Goal: Contribute content: Contribute content

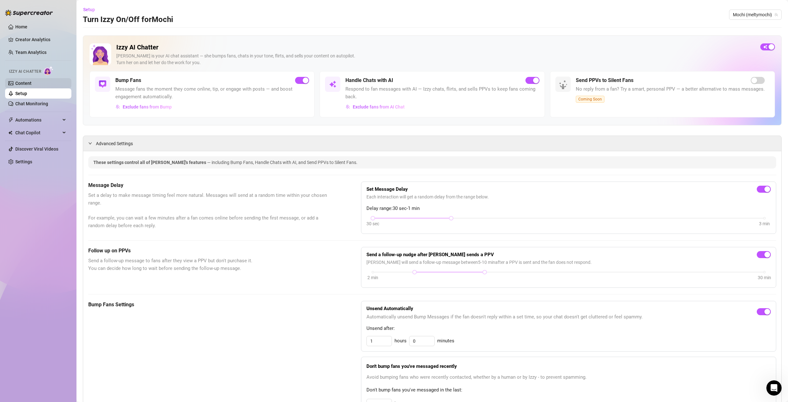
click at [32, 83] on link "Content" at bounding box center [23, 83] width 16 height 5
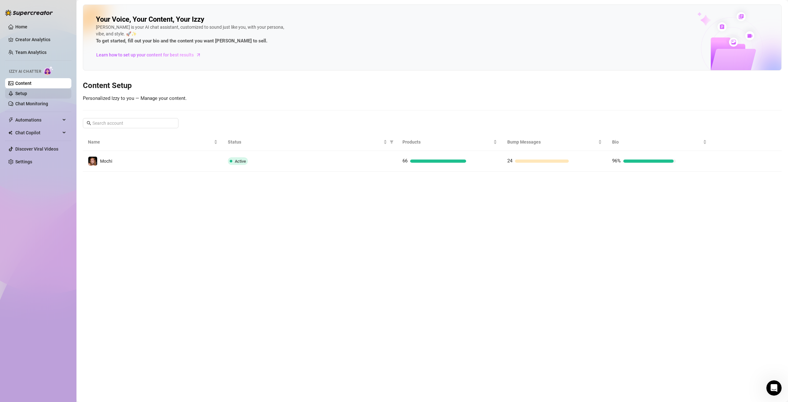
click at [27, 91] on link "Setup" at bounding box center [21, 93] width 12 height 5
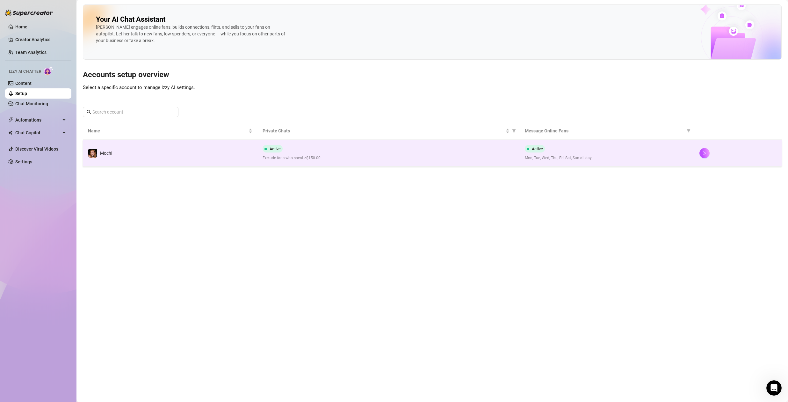
click at [327, 149] on div "Active Exclude fans who spent >$150.00" at bounding box center [389, 153] width 252 height 16
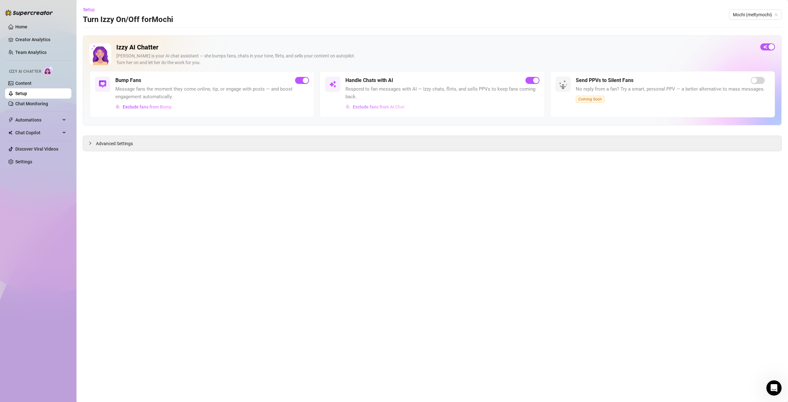
click at [401, 107] on span "Exclude fans from AI Chat" at bounding box center [379, 106] width 52 height 5
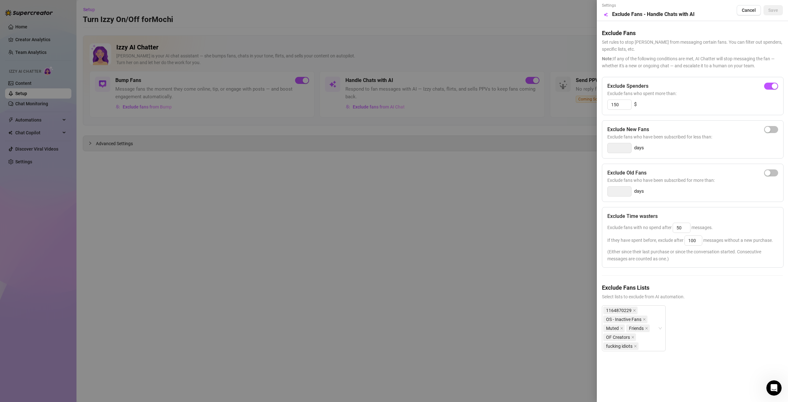
drag, startPoint x: 370, startPoint y: 233, endPoint x: 262, endPoint y: 170, distance: 124.7
click at [363, 230] on div at bounding box center [394, 201] width 788 height 402
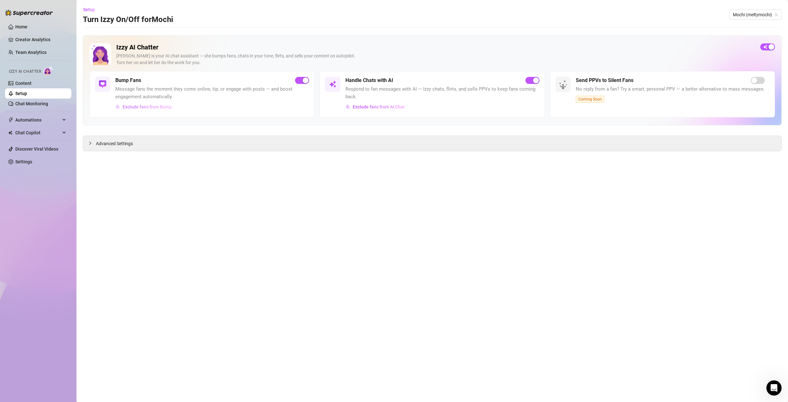
click at [166, 111] on button "Exclude fans from Bump" at bounding box center [143, 107] width 57 height 10
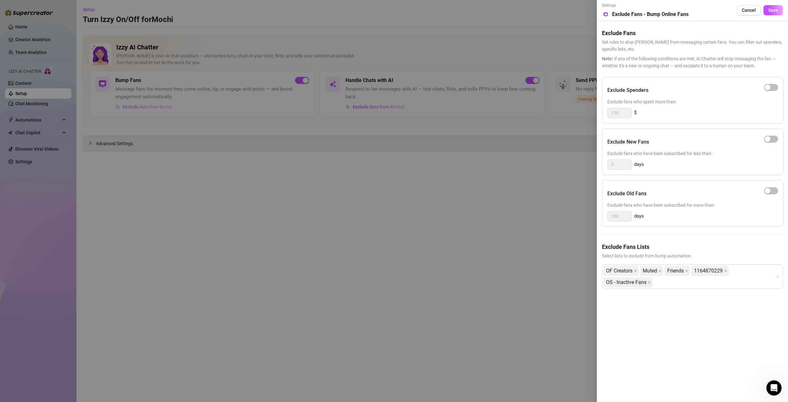
click at [170, 106] on div at bounding box center [394, 201] width 788 height 402
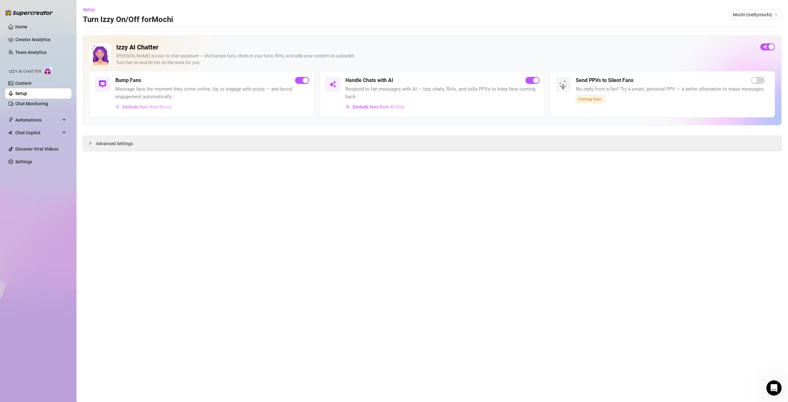
click at [152, 106] on span "Exclude fans from Bump" at bounding box center [147, 106] width 49 height 5
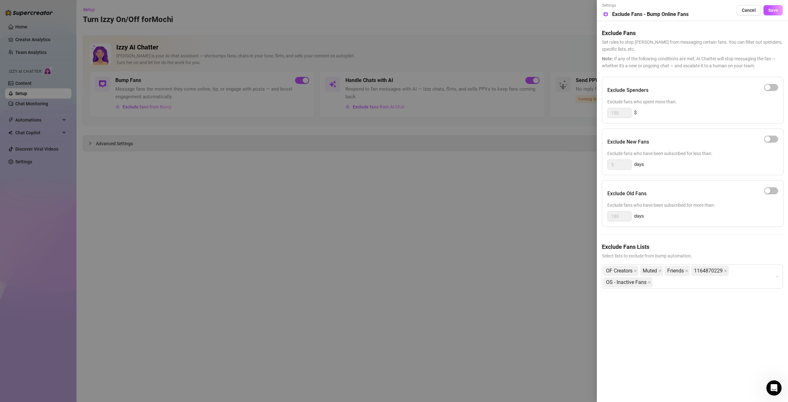
drag, startPoint x: 288, startPoint y: 256, endPoint x: 206, endPoint y: 200, distance: 99.7
click at [284, 254] on div at bounding box center [394, 201] width 788 height 402
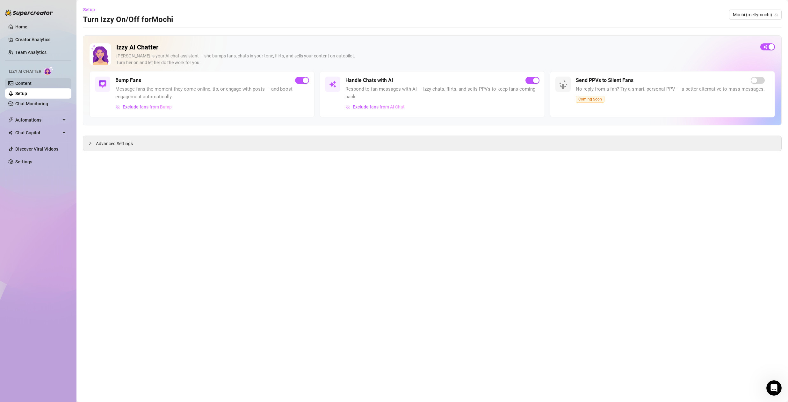
click at [21, 81] on link "Content" at bounding box center [23, 83] width 16 height 5
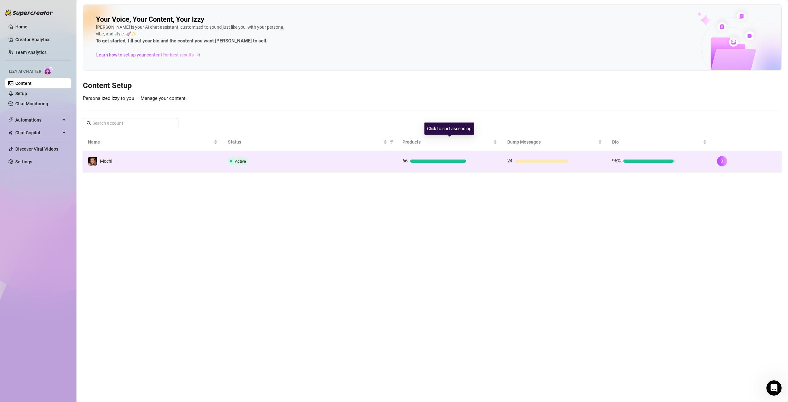
click at [427, 161] on div at bounding box center [438, 160] width 56 height 3
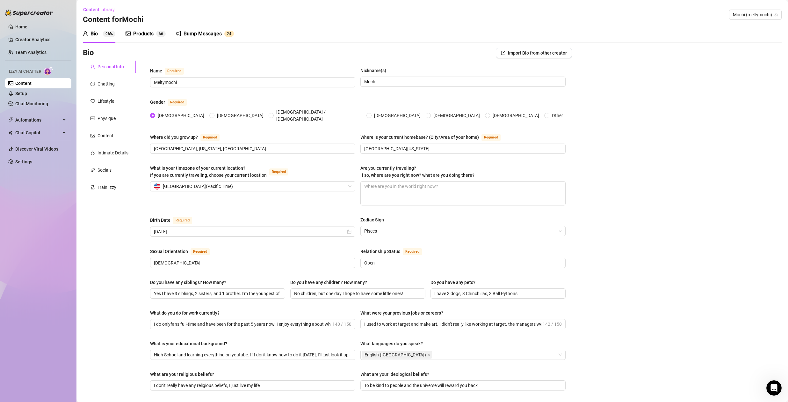
click at [213, 31] on div "Bump Messages" at bounding box center [203, 34] width 38 height 8
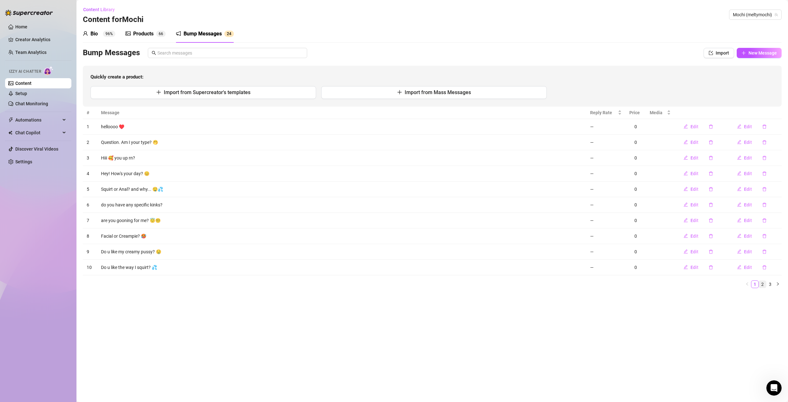
click at [764, 283] on link "2" at bounding box center [762, 283] width 7 height 7
click at [747, 158] on span "Edit" at bounding box center [748, 157] width 8 height 5
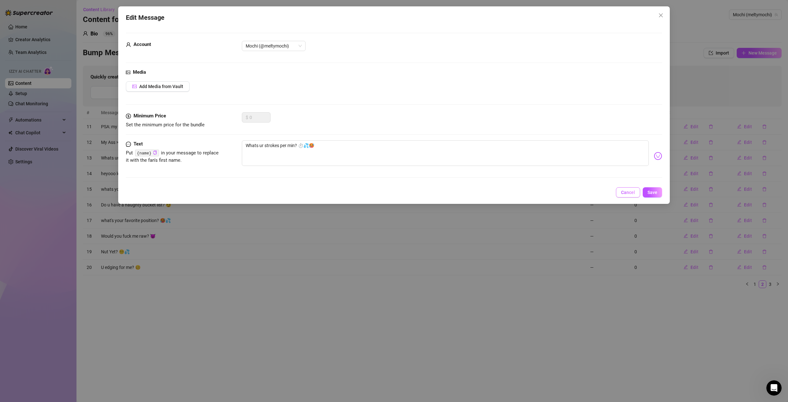
click at [628, 193] on span "Cancel" at bounding box center [628, 192] width 14 height 5
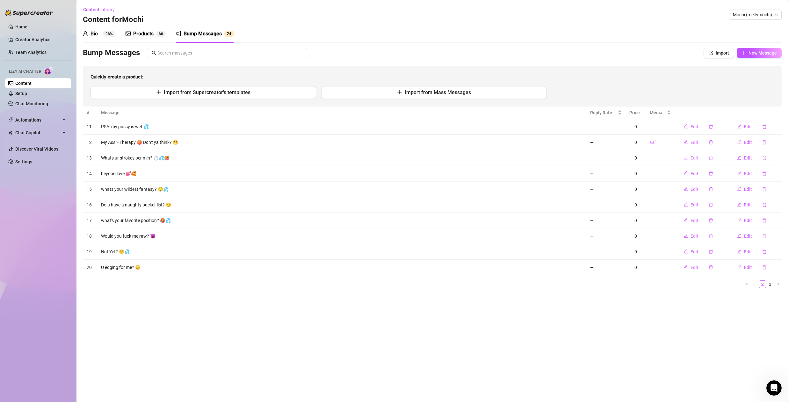
click at [692, 156] on span "Edit" at bounding box center [695, 157] width 8 height 5
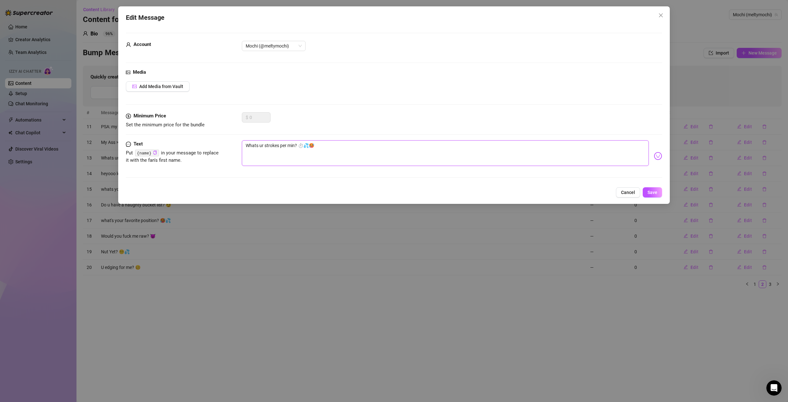
click at [286, 146] on textarea "Whats ur strokes per min? ⏱️💦🥵" at bounding box center [445, 152] width 407 height 25
click at [287, 146] on textarea "Whats ur strokes per min? ⏱️💦🥵" at bounding box center [445, 152] width 407 height 25
drag, startPoint x: 294, startPoint y: 146, endPoint x: 221, endPoint y: 147, distance: 73.9
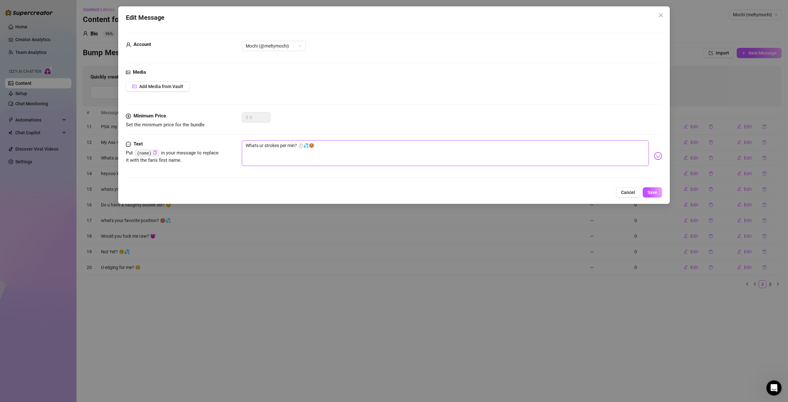
click at [221, 147] on div "Text Put {name} in your message to replace it with the fan's first name. Whats …" at bounding box center [394, 155] width 536 height 31
type textarea "h? ⏱️💦🥵"
type textarea "ho? ⏱️💦🥵"
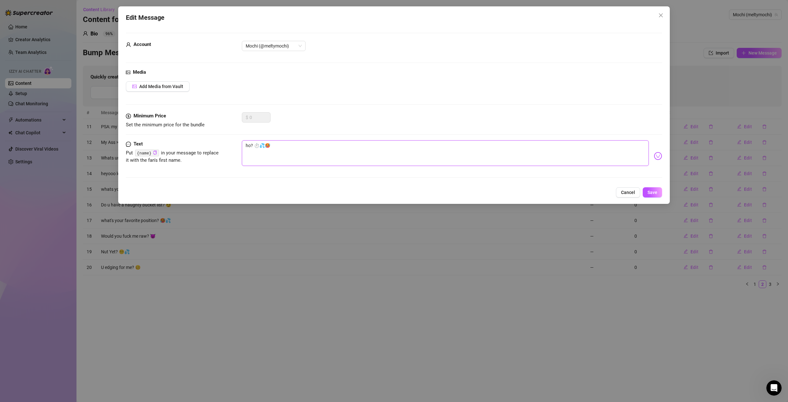
type textarea "how? ⏱️💦🥵"
type textarea "how ? ⏱️💦🥵"
type textarea "how l? ⏱️💦🥵"
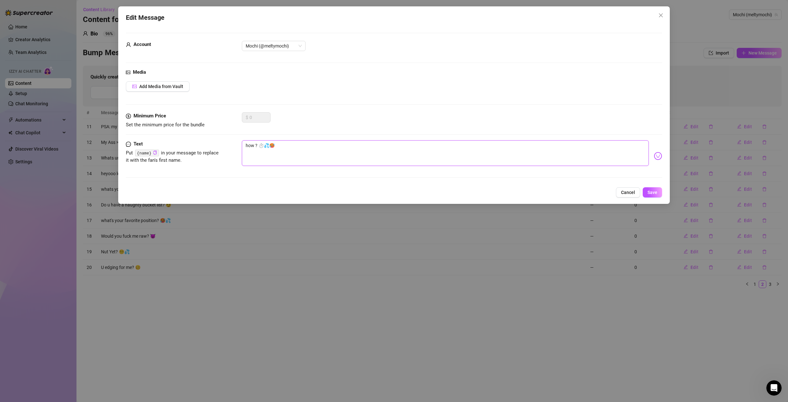
type textarea "how l? ⏱️💦🥵"
type textarea "how lo? ⏱️💦🥵"
type textarea "how [PERSON_NAME]? ⏱️💦🥵"
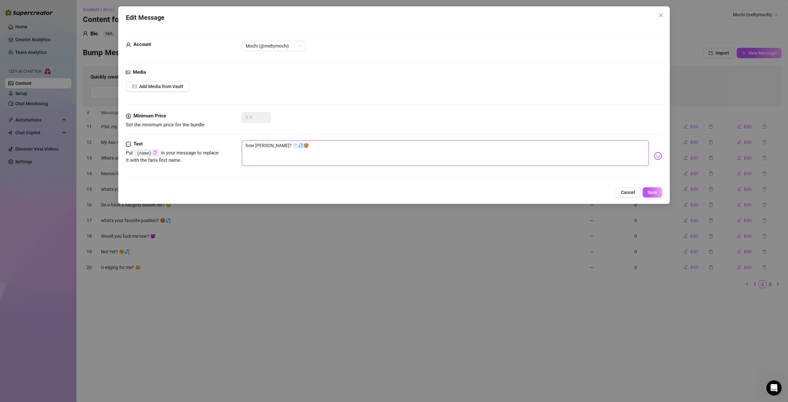
type textarea "how long? ⏱️💦🥵"
type textarea "how long ? ⏱️💦🥵"
type textarea "how long w? ⏱️💦🥵"
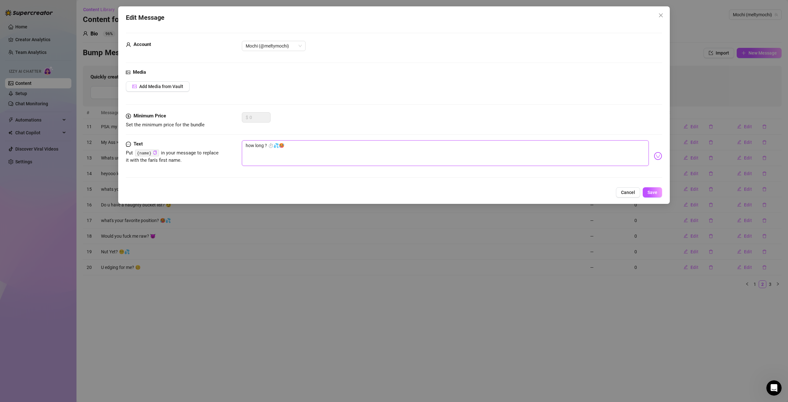
type textarea "how long w? ⏱️💦🥵"
type textarea "how long wo? ⏱️💦🥵"
type textarea "how long wou? ⏱️💦🥵"
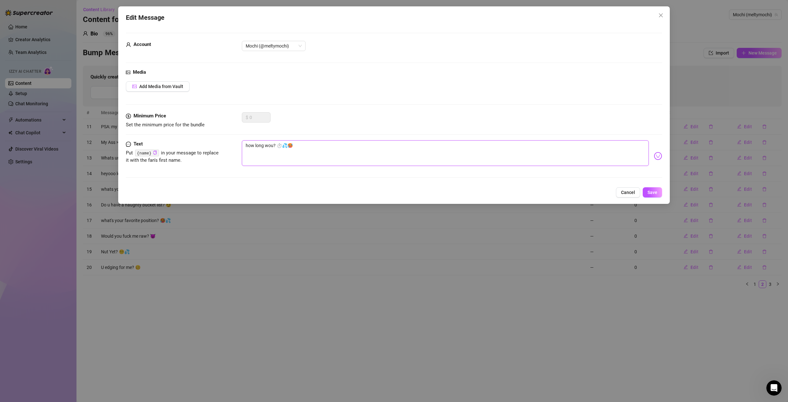
type textarea "how long woul? ⏱️💦🥵"
type textarea "how long would? ⏱️💦🥵"
type textarea "how long would ? ⏱️💦🥵"
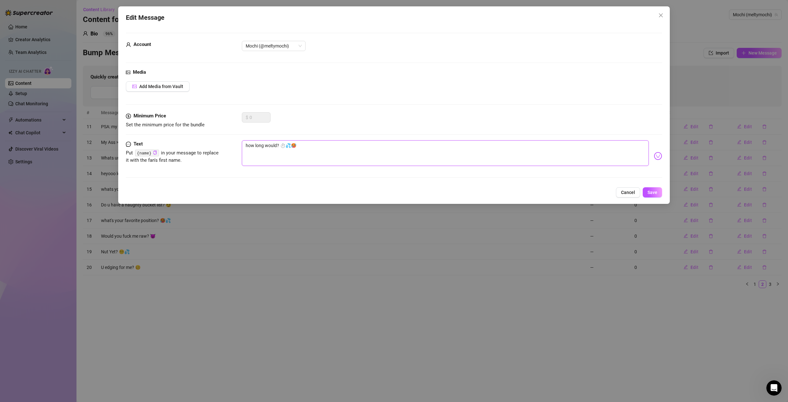
type textarea "how long would ? ⏱️💦🥵"
type textarea "how long would u? ⏱️💦🥵"
type textarea "how long would u ? ⏱️💦🥵"
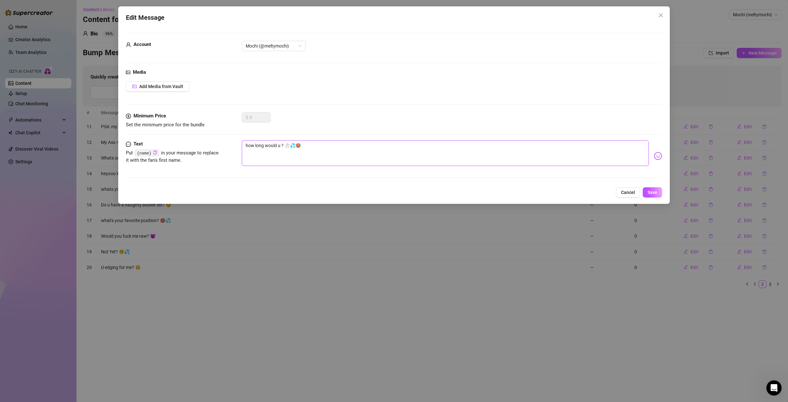
type textarea "how long would u l? ⏱️💦🥵"
type textarea "how long would u la? ⏱️💦🥵"
type textarea "how long would u las? ⏱️💦🥵"
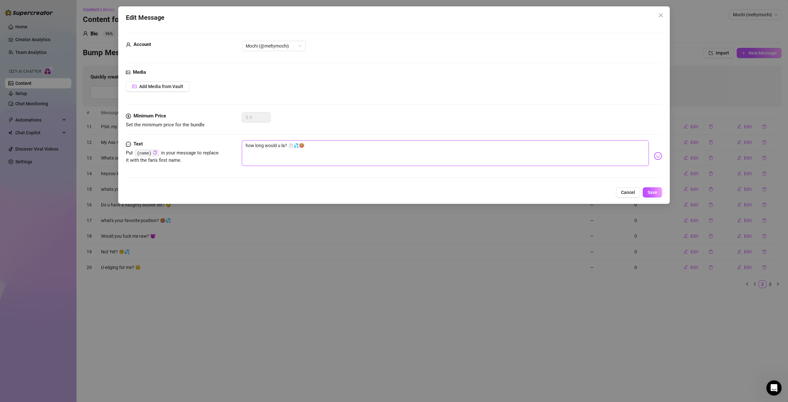
type textarea "how long would u las? ⏱️💦🥵"
type textarea "how long would u last? ⏱️💦🥵"
type textarea "how long would u last ? ⏱️💦🥵"
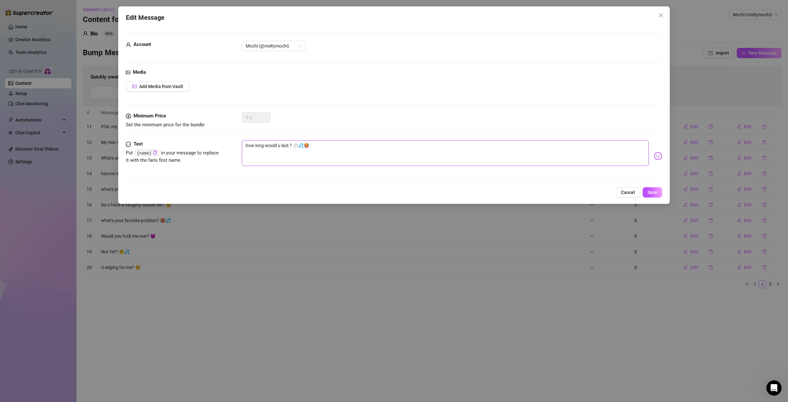
type textarea "how long would u last i? ⏱️💦🥵"
type textarea "how long would u last in? ⏱️💦🥵"
type textarea "how long would u last in ? ⏱️💦🥵"
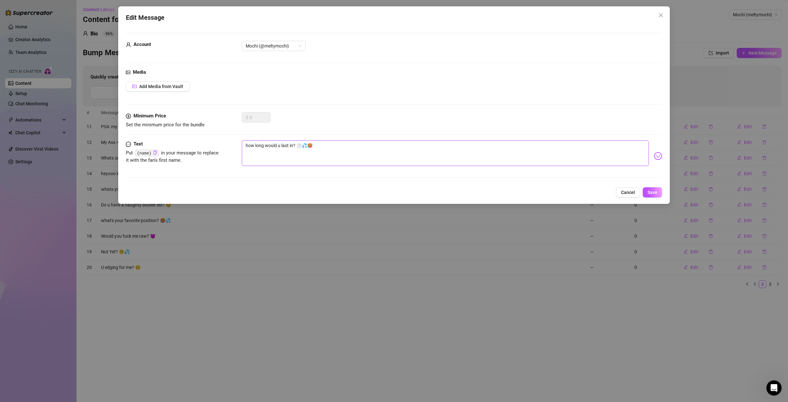
type textarea "how long would u last in ? ⏱️💦🥵"
type textarea "how long would u last in m? ⏱️💦🥵"
type textarea "how long would u last in me? ⏱️💦🥵"
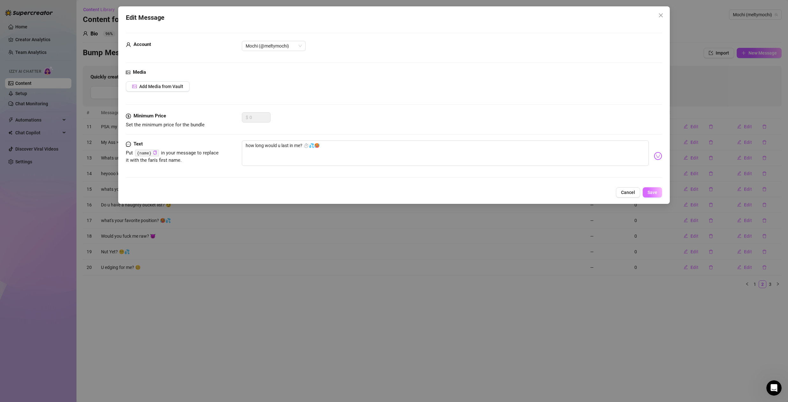
click at [651, 192] on span "Save" at bounding box center [653, 192] width 10 height 5
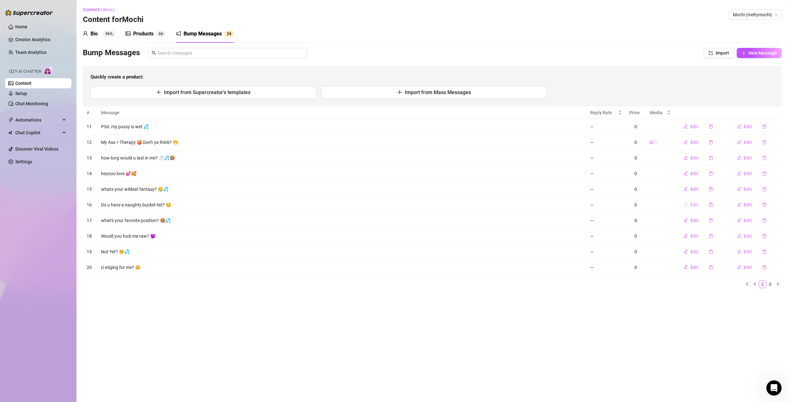
click at [695, 203] on span "Edit" at bounding box center [695, 204] width 8 height 5
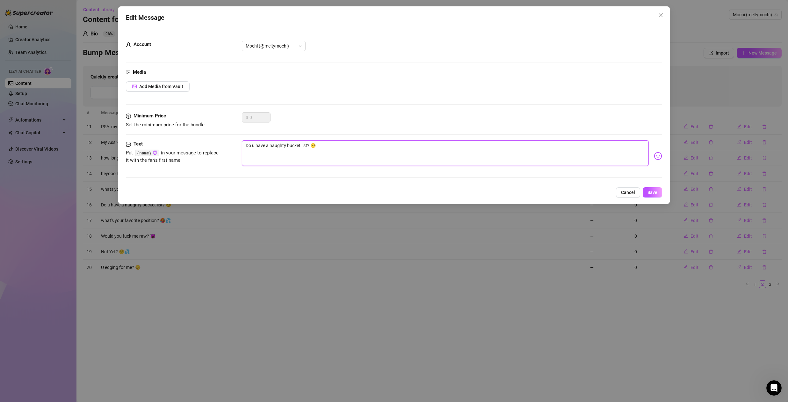
click at [276, 143] on textarea "Do u have a naughty bucket list? 😏" at bounding box center [445, 152] width 407 height 25
click at [306, 148] on textarea "Do u have a naughty bucket list? 😏" at bounding box center [445, 152] width 407 height 25
drag, startPoint x: 308, startPoint y: 146, endPoint x: 208, endPoint y: 140, distance: 99.3
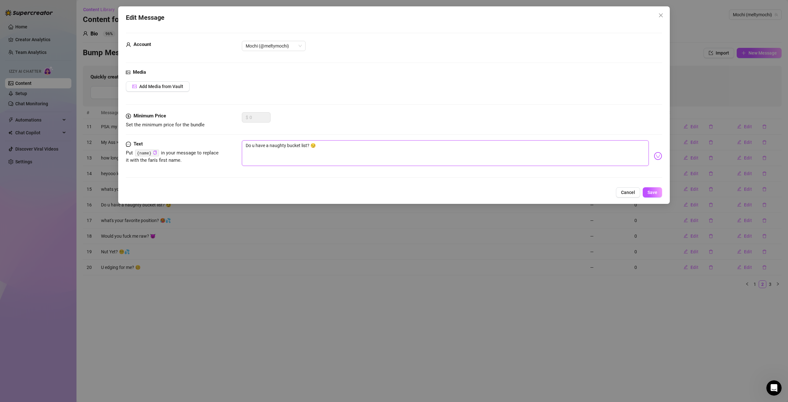
click at [208, 140] on div "Text Put {name} in your message to replace it with the fan's first name. Do u h…" at bounding box center [394, 155] width 536 height 31
type textarea "s? 😏"
type textarea "se? 😏"
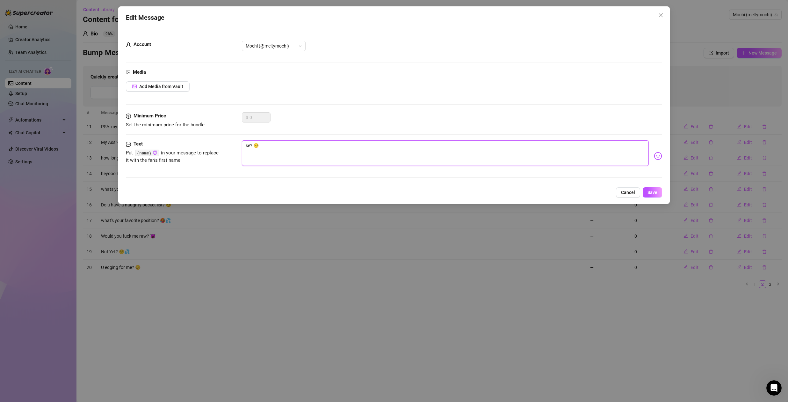
type textarea "sex? 😏"
type textarea "sex ? 😏"
type textarea "sex w? 😏"
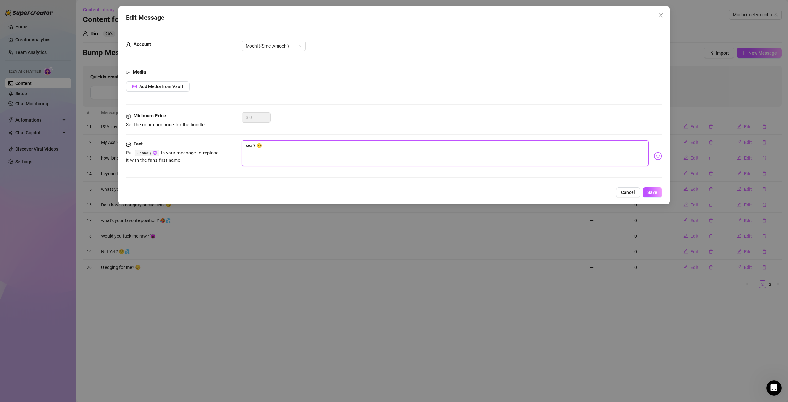
type textarea "sex w? 😏"
type textarea "sex wi? 😏"
type textarea "sex wit? 😏"
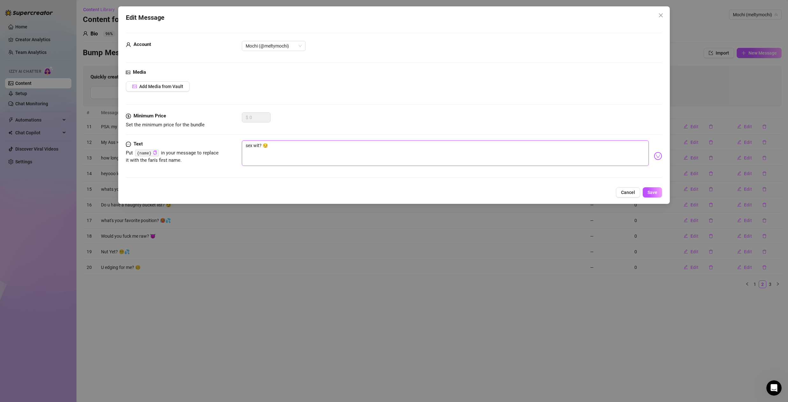
type textarea "sex with? 😏"
type textarea "sex with ? 😏"
type textarea "sex with [DEMOGRAPHIC_DATA]? 😏"
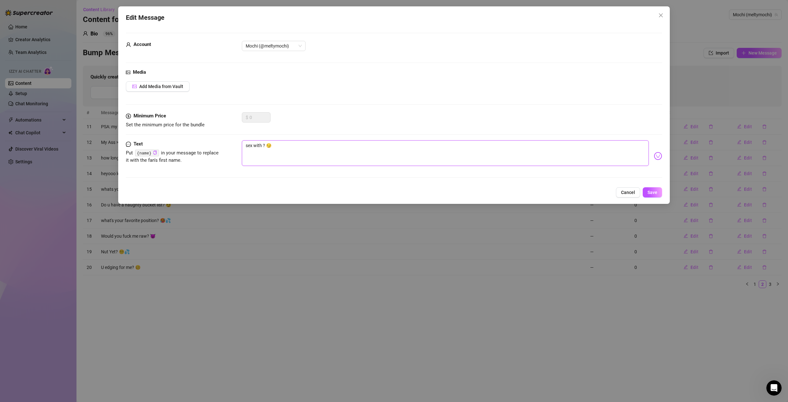
type textarea "sex with [DEMOGRAPHIC_DATA]? 😏"
type textarea "sex with me? 😏"
type textarea "sex with me ? 😏"
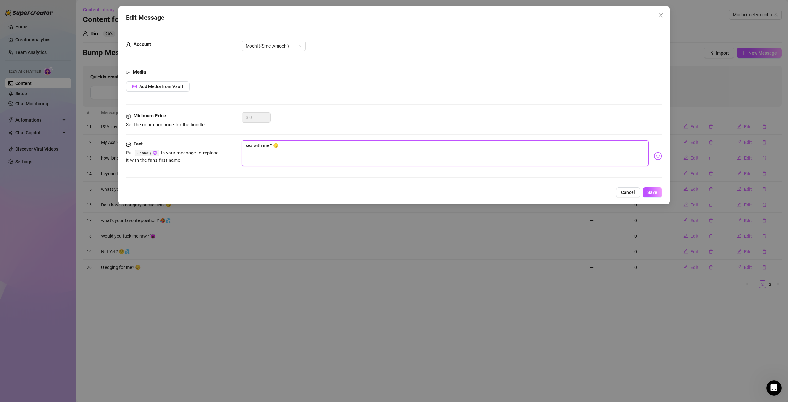
type textarea "sex with me o? 😏"
type textarea "sex with me or? 😏"
type textarea "sex with me or ? 😏"
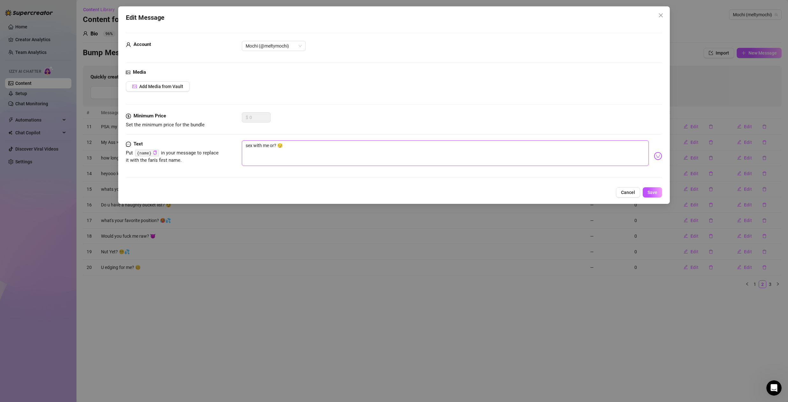
type textarea "sex with me or ? 😏"
type textarea "sex with me or? 😏"
type textarea "sex with me o? 😏"
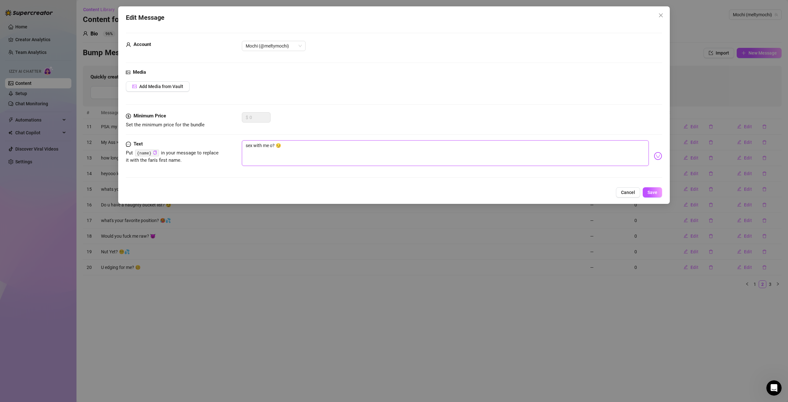
type textarea "sex with me ? 😏"
type textarea "sex with me? 😏"
type textarea "sex with [DEMOGRAPHIC_DATA]? 😏"
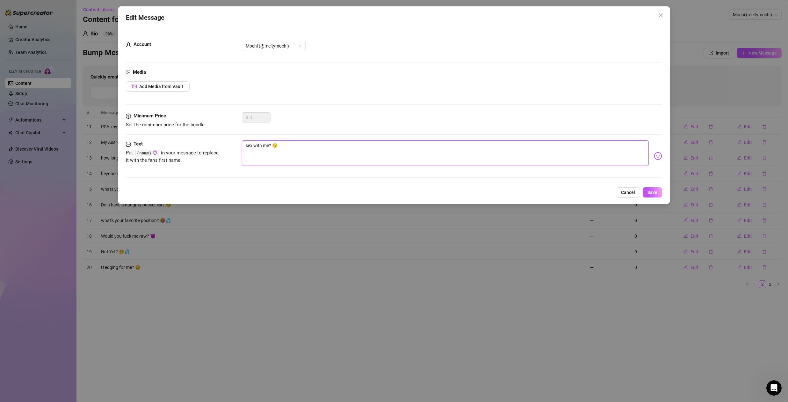
type textarea "sex with [DEMOGRAPHIC_DATA]? 😏"
type textarea "sex with ? 😏"
type textarea "sex with? 😏"
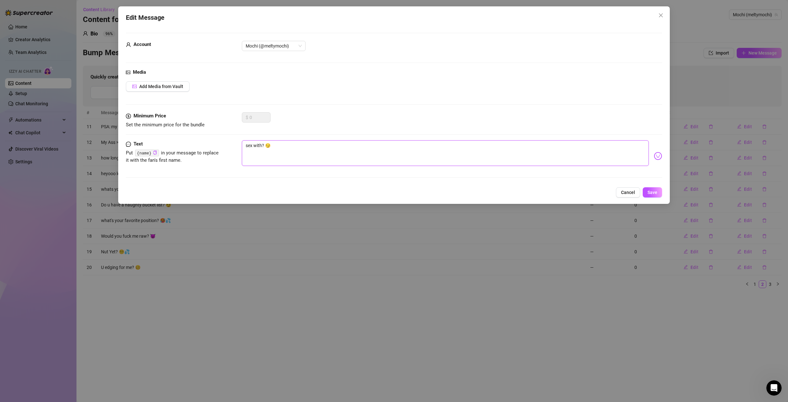
type textarea "sex wit? 😏"
type textarea "sex wi? 😏"
type textarea "sex w? 😏"
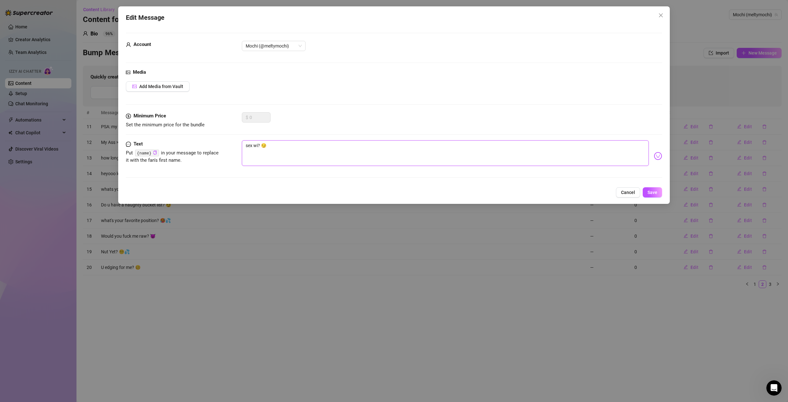
type textarea "sex w? 😏"
type textarea "sex ? 😏"
type textarea "sex? 😏"
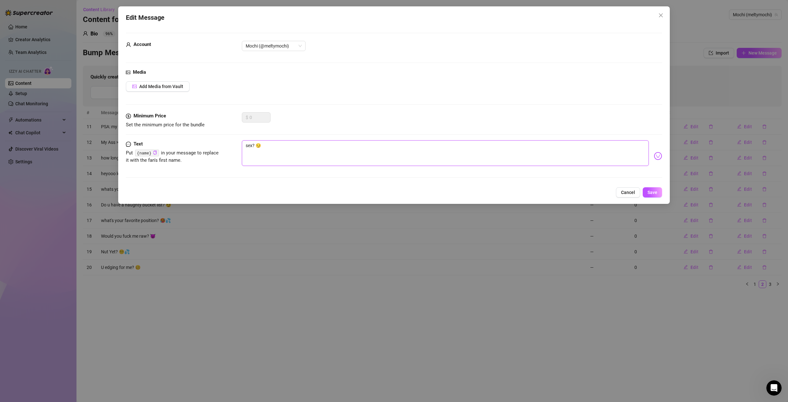
type textarea "se? 😏"
type textarea "s? 😏"
type textarea "? 😏"
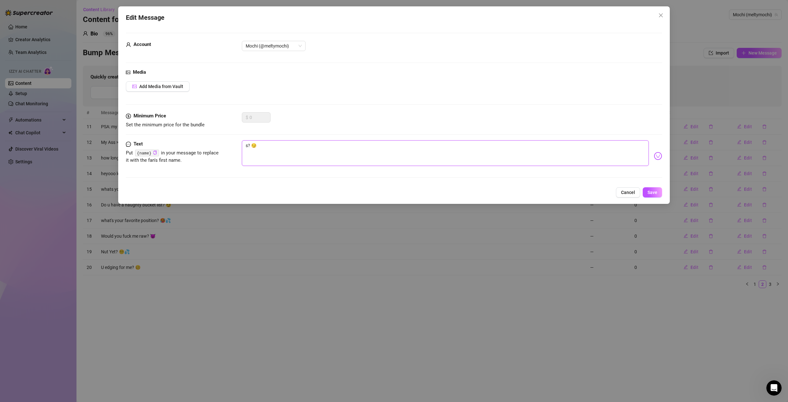
type textarea "? 😏"
type textarea "m? 😏"
type textarea "my? 😏"
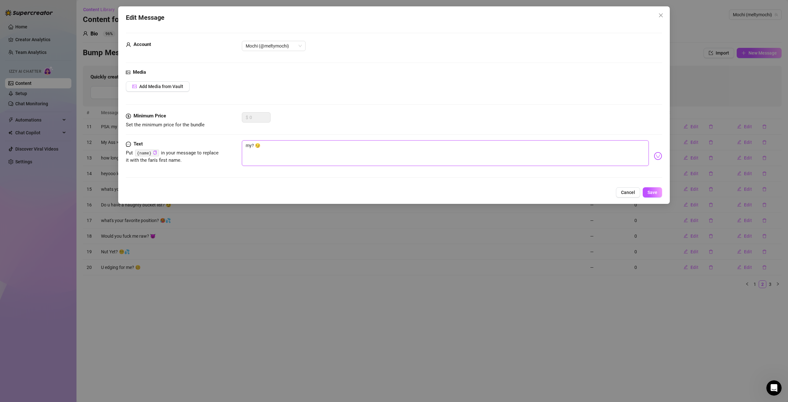
type textarea "my ? 😏"
type textarea "my p? 😏"
type textarea "my pu? 😏"
type textarea "my puy? 😏"
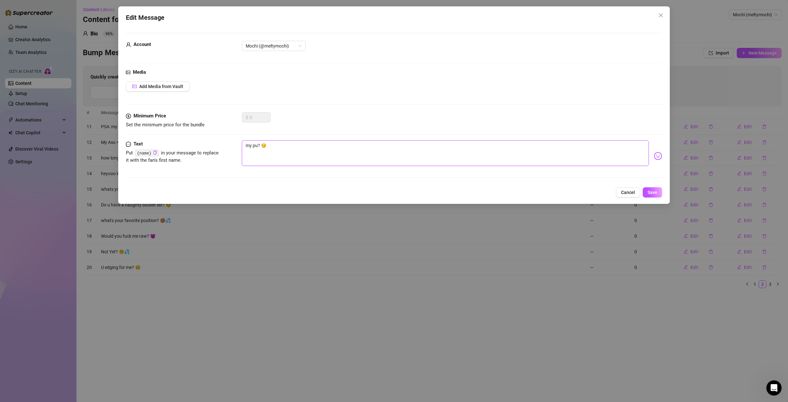
type textarea "my puy? 😏"
type textarea "my puys? 😏"
type textarea "my puyss? 😏"
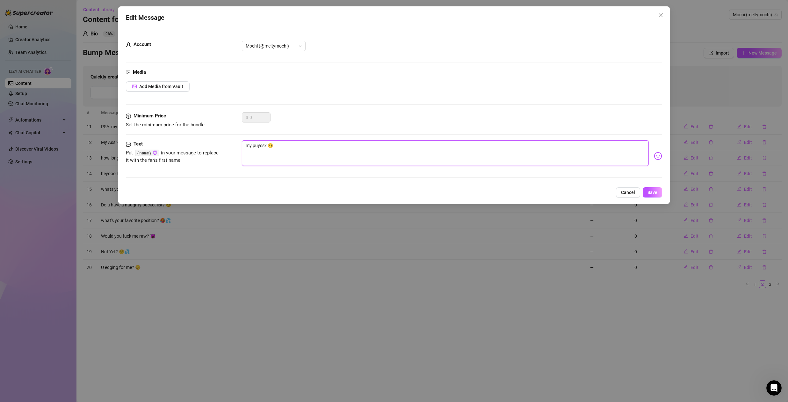
type textarea "my puyssy? 😏"
type textarea "my puyss? 😏"
type textarea "my puys? 😏"
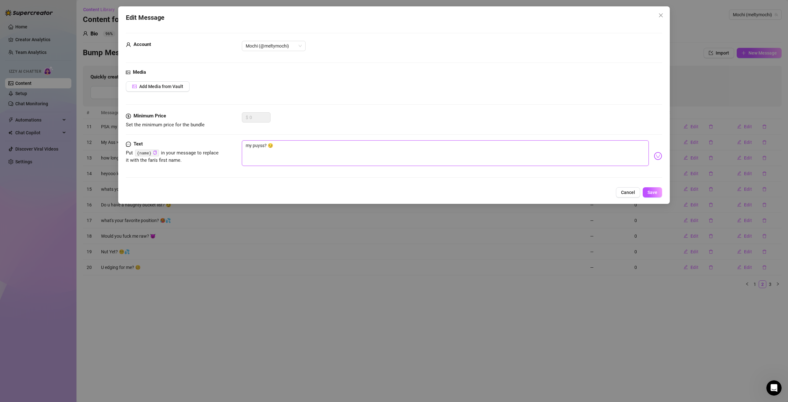
type textarea "my puys? 😏"
type textarea "my puy? 😏"
type textarea "my pu? 😏"
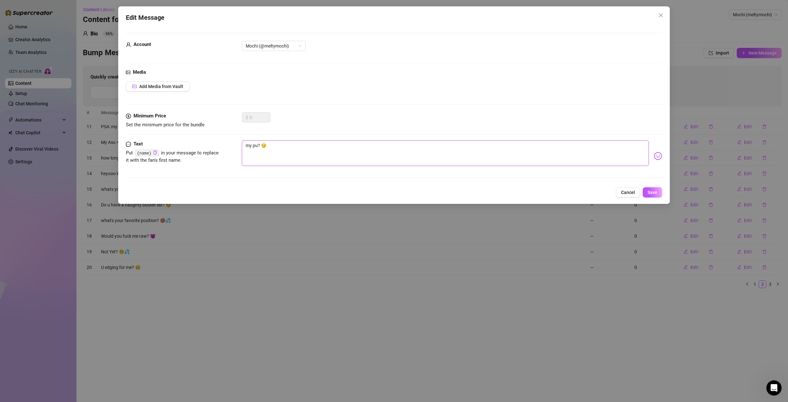
type textarea "my pus? 😏"
type textarea "my puss? 😏"
type textarea "my pussy? 😏"
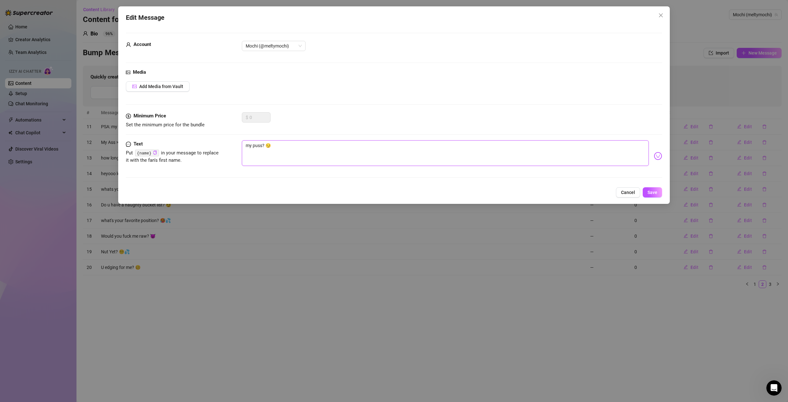
type textarea "my pussy? 😏"
type textarea "my pussy ? 😏"
type textarea "my pussy o? 😏"
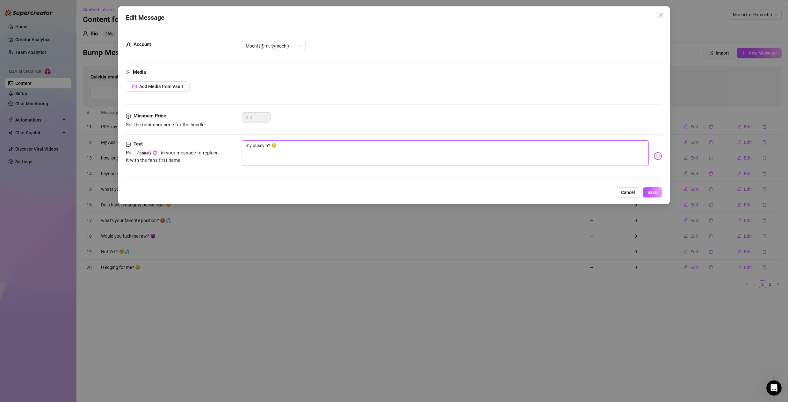
type textarea "my pussy or? 😏"
type textarea "my pussy or ? 😏"
type textarea "my pussy or a? 😏"
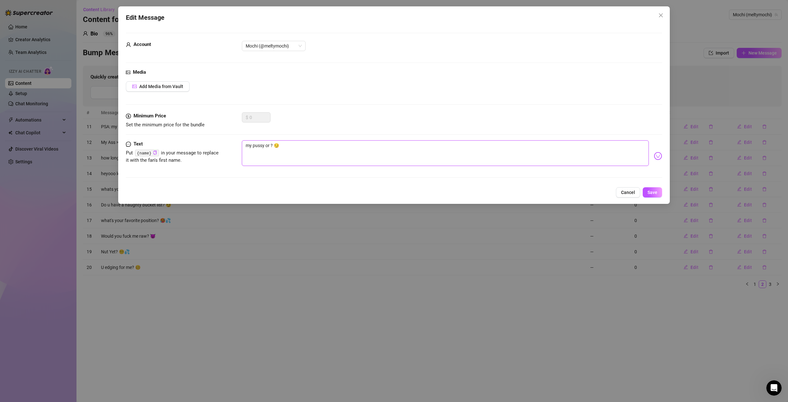
type textarea "my pussy or a? 😏"
type textarea "my pussy or as? 😏"
type textarea "my pussy or ass? 😏"
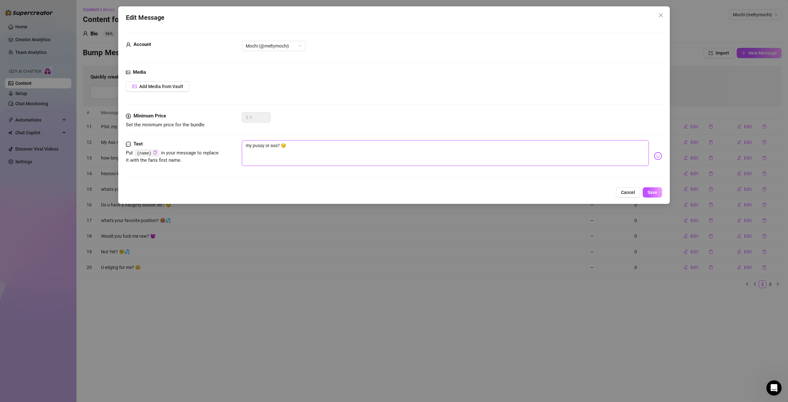
type textarea "my pussy or ass ? 😏"
type textarea "my pussy or ass? 😏"
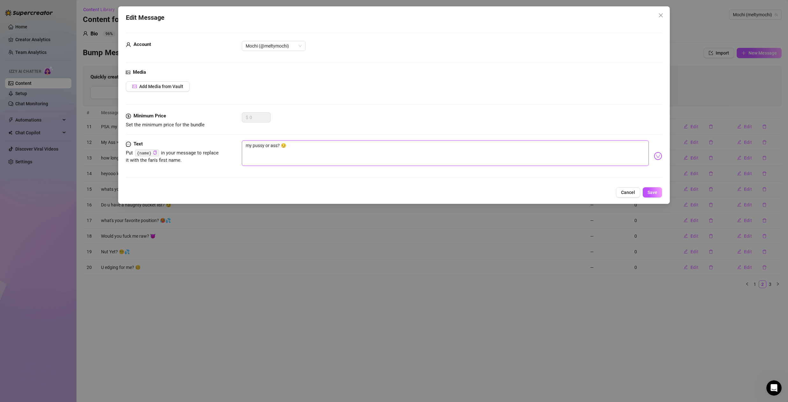
type textarea "my pussy or ass? 😏"
type textarea "my pussy or ass? o 😏"
type textarea "my pussy or ass? or 😏"
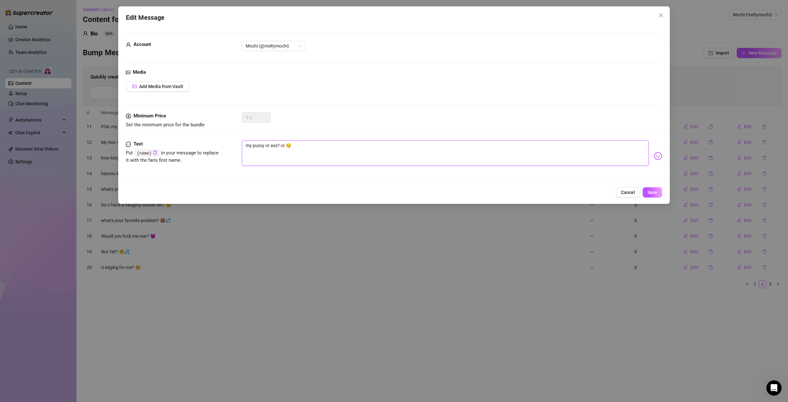
type textarea "my pussy or ass? or 😏"
type textarea "my pussy or ass? or b 😏"
type textarea "my pussy or ass? or bo 😏"
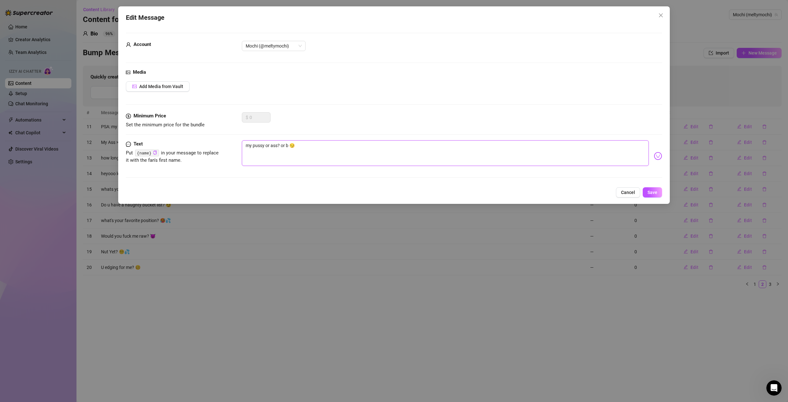
type textarea "my pussy or ass? or bo 😏"
type textarea "my pussy or ass? or bot 😏"
type textarea "my pussy or ass? or both 😏"
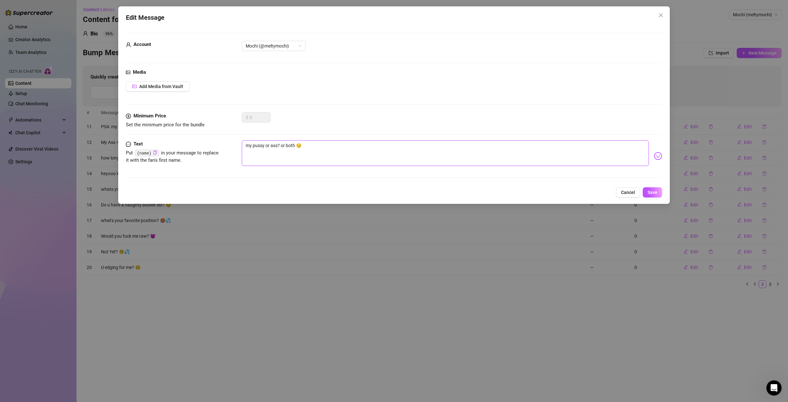
type textarea "my pussy or ass? or bot 😏"
type textarea "my pussy or ass? or bo 😏"
type textarea "my pussy or ass? or b 😏"
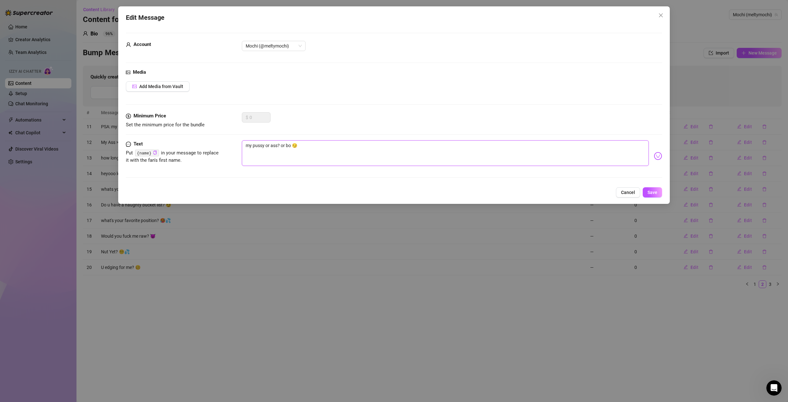
type textarea "my pussy or ass? or b 😏"
type textarea "my pussy or ass? or 😏"
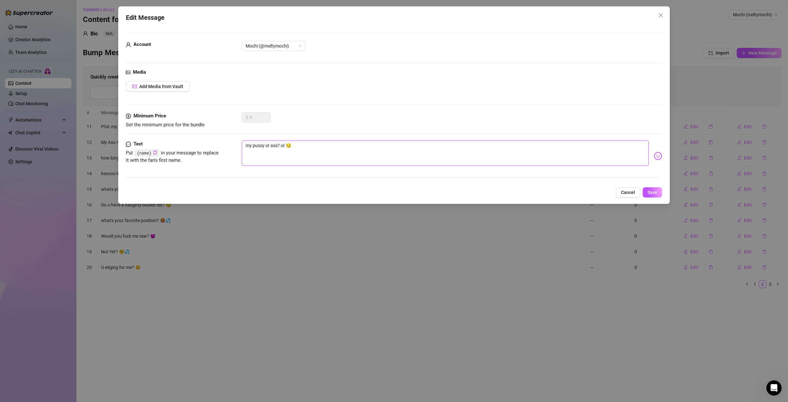
type textarea "my pussy or ass? o 😏"
type textarea "my pussy or ass? 😏"
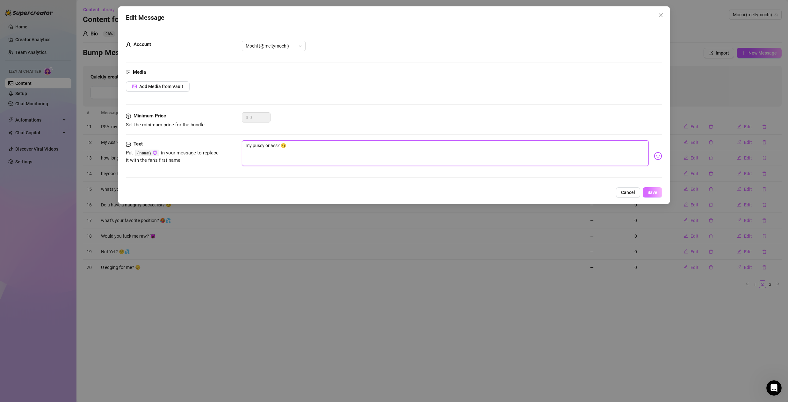
type textarea "my pussy or ass? 😏"
click at [655, 192] on span "Save" at bounding box center [653, 192] width 10 height 5
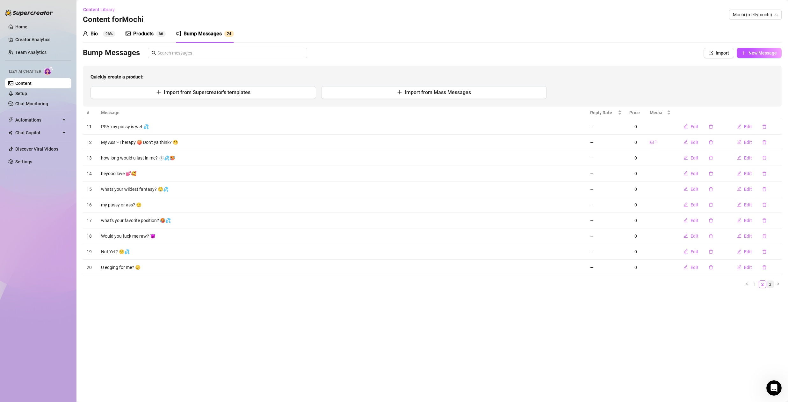
click at [772, 284] on link "3" at bounding box center [770, 283] width 7 height 7
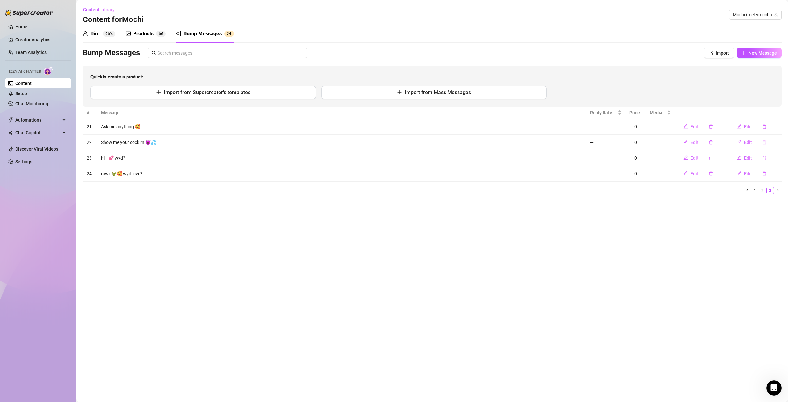
click at [765, 143] on icon "delete" at bounding box center [764, 142] width 4 height 4
click at [778, 126] on span "Yes" at bounding box center [777, 125] width 8 height 5
click at [764, 174] on link "2" at bounding box center [762, 174] width 7 height 7
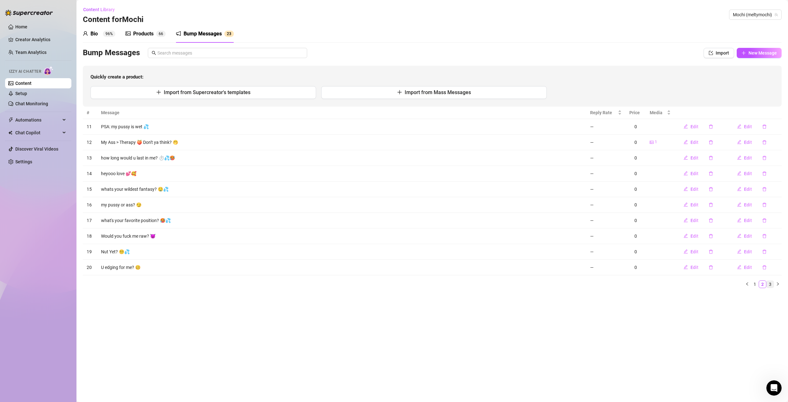
click at [772, 283] on link "3" at bounding box center [770, 283] width 7 height 7
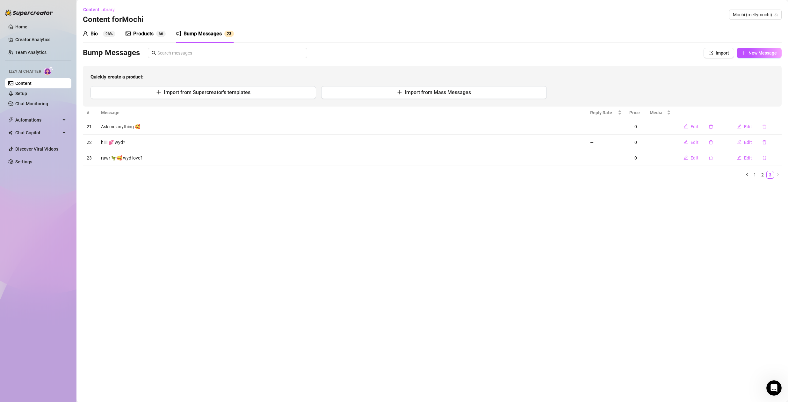
click at [765, 127] on icon "delete" at bounding box center [764, 126] width 4 height 4
click at [778, 110] on span "Yes" at bounding box center [777, 109] width 8 height 5
click at [761, 158] on link "2" at bounding box center [762, 159] width 7 height 7
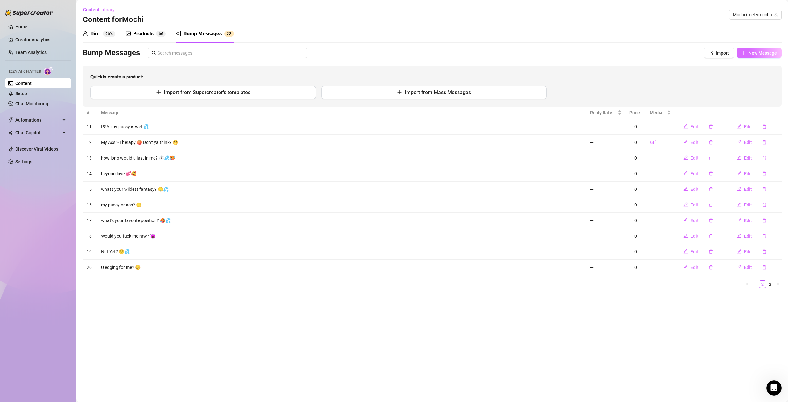
click at [757, 54] on span "New Message" at bounding box center [763, 52] width 28 height 5
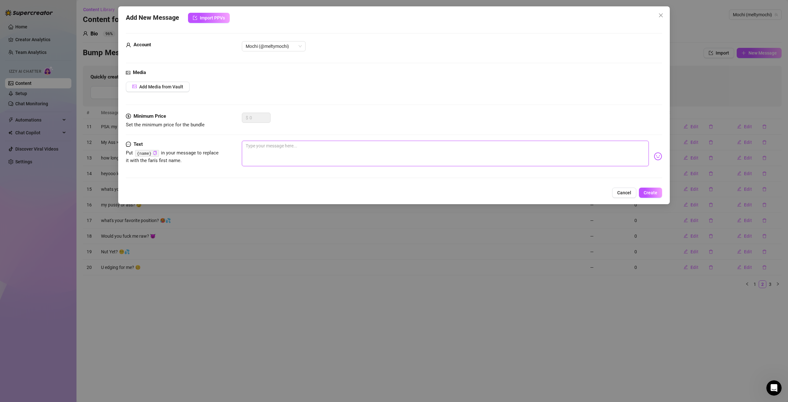
click at [294, 148] on textarea at bounding box center [445, 153] width 407 height 25
type textarea "g"
type textarea "gi"
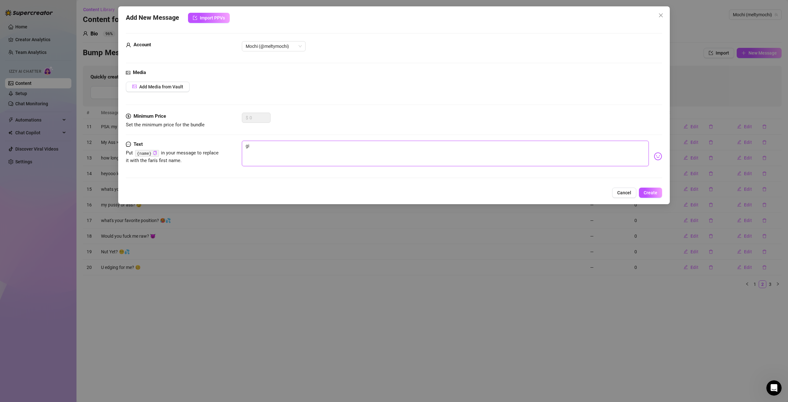
type textarea "giv"
drag, startPoint x: 261, startPoint y: 146, endPoint x: 210, endPoint y: 147, distance: 51.3
click at [210, 147] on div "Text Put {name} in your message to replace it with the fan's first name. wanna …" at bounding box center [394, 156] width 536 height 31
click at [282, 147] on textarea "give me ur nut? 💦" at bounding box center [445, 153] width 407 height 25
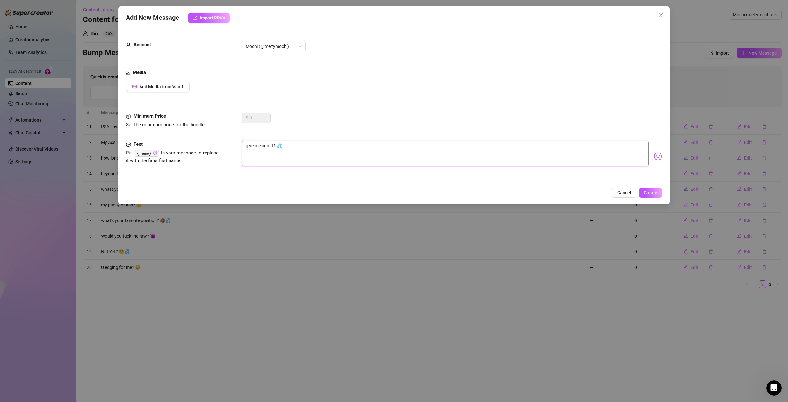
click at [282, 147] on textarea "give me ur nut? 💦" at bounding box center [445, 153] width 407 height 25
click at [626, 192] on span "Cancel" at bounding box center [624, 192] width 14 height 5
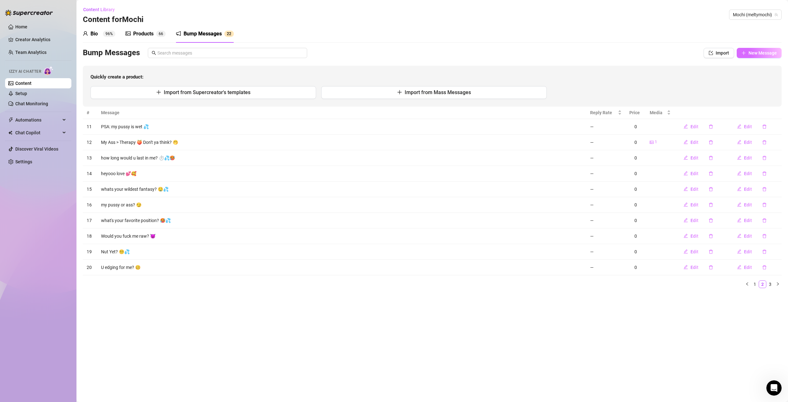
click at [753, 55] on span "New Message" at bounding box center [763, 52] width 28 height 5
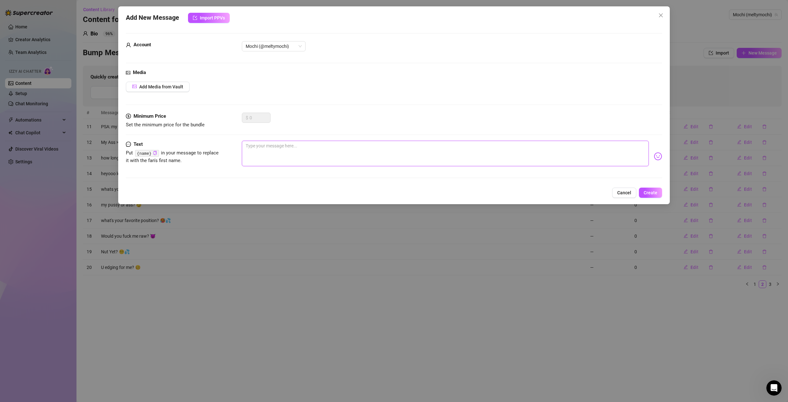
click at [279, 148] on textarea at bounding box center [445, 153] width 407 height 25
drag, startPoint x: 264, startPoint y: 147, endPoint x: 253, endPoint y: 149, distance: 11.3
click at [253, 149] on textarea "lets goon together" at bounding box center [445, 153] width 407 height 25
click at [254, 149] on textarea "lets goon together" at bounding box center [445, 153] width 407 height 25
drag, startPoint x: 255, startPoint y: 147, endPoint x: 263, endPoint y: 148, distance: 8.6
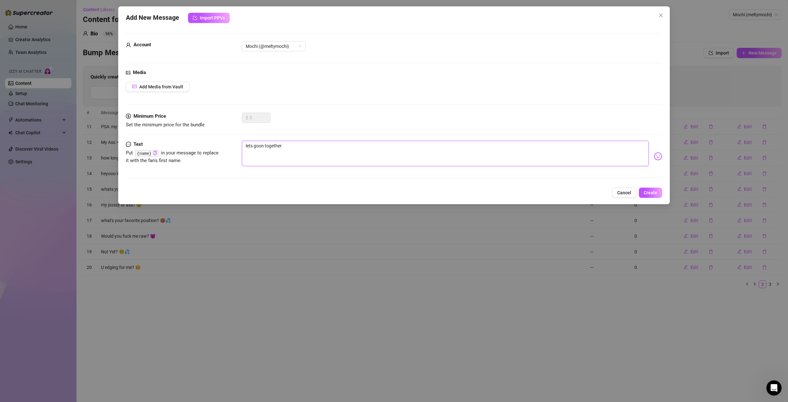
click at [263, 148] on textarea "lets goon together" at bounding box center [445, 153] width 407 height 25
click at [332, 148] on textarea "lets edge together" at bounding box center [445, 153] width 407 height 25
click at [654, 194] on span "Create" at bounding box center [651, 192] width 14 height 5
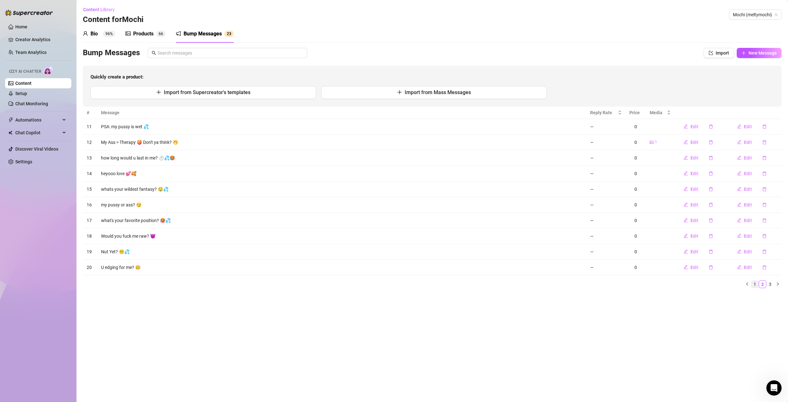
click at [756, 284] on link "1" at bounding box center [754, 283] width 7 height 7
